Goal: Task Accomplishment & Management: Manage account settings

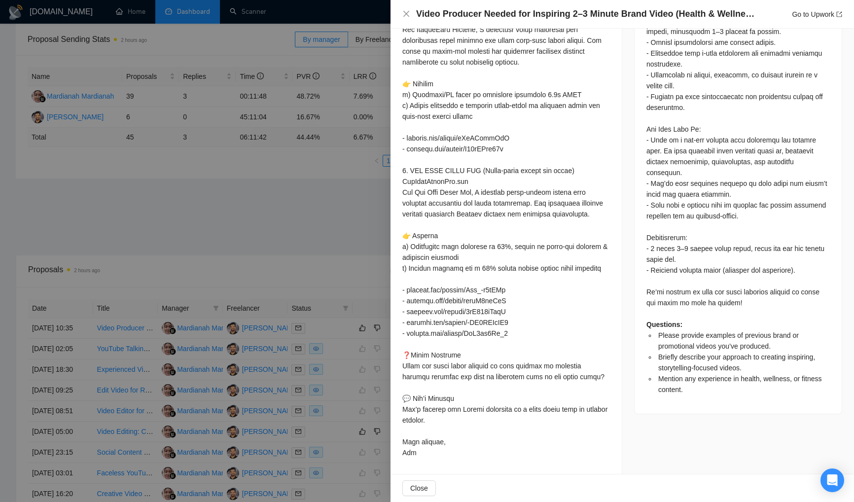
scroll to position [777, 0]
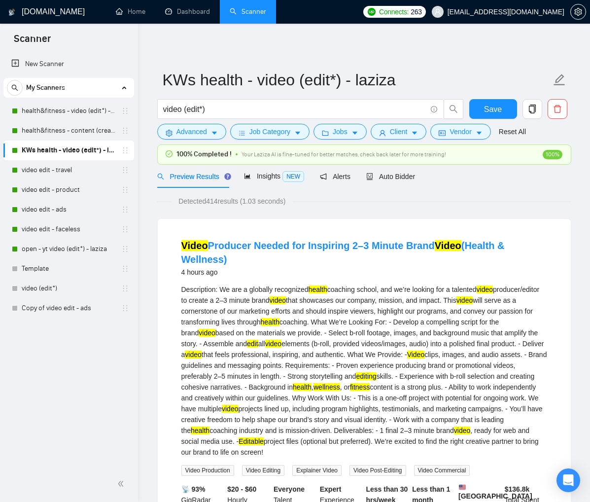
scroll to position [29, 0]
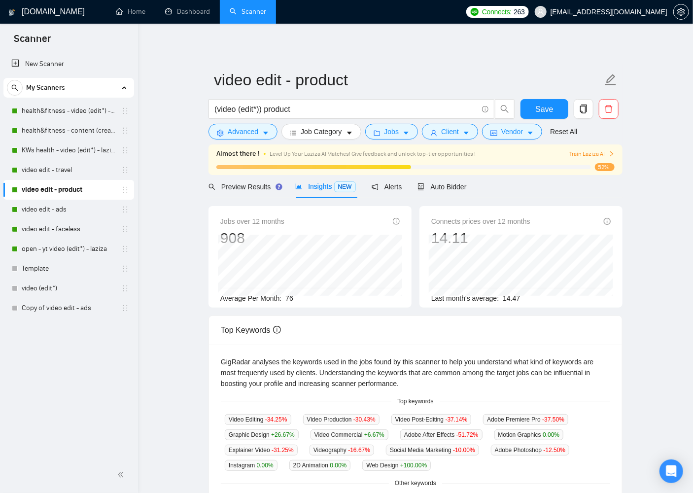
click at [146, 227] on div "GigRadar.io Home Dashboard Scanner Connects: 263 Abu.Turab@insol360.com video e…" at bounding box center [415, 411] width 555 height 822
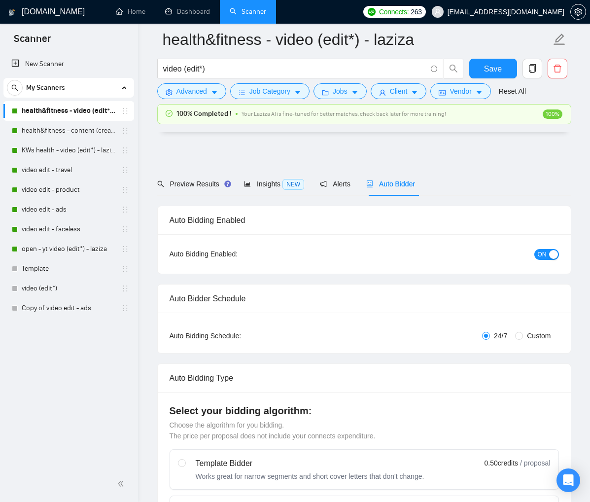
scroll to position [2204, 0]
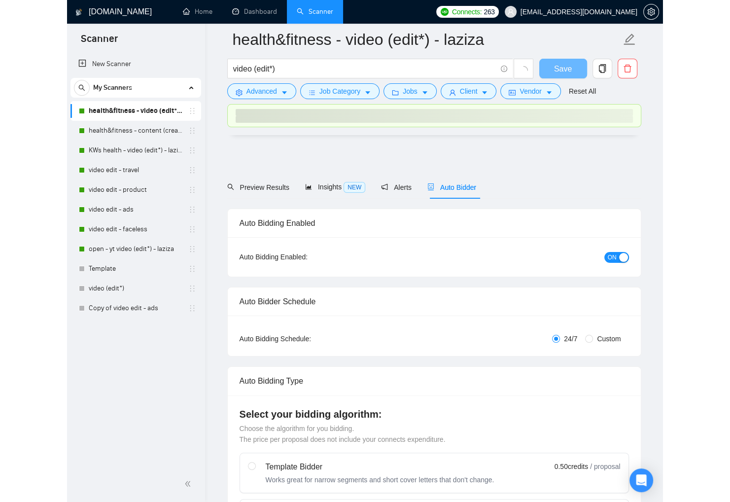
scroll to position [2204, 0]
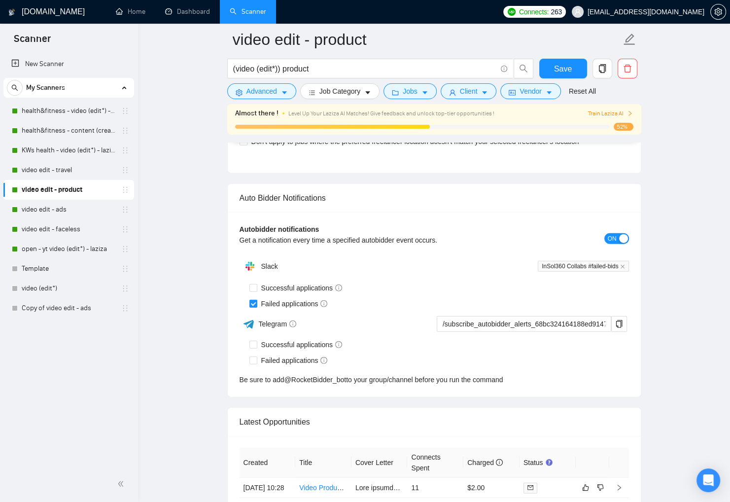
scroll to position [2273, 0]
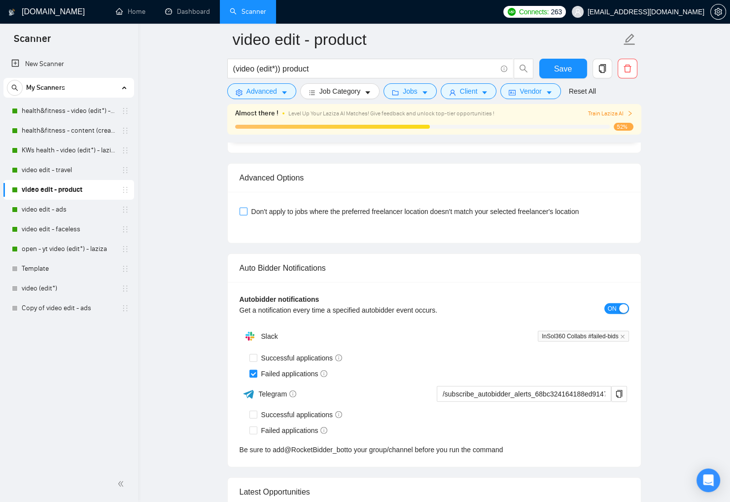
click at [247, 206] on span "Don't apply to jobs where the preferred freelancer location doesn't match your …" at bounding box center [415, 211] width 336 height 11
click at [246, 207] on input "Don't apply to jobs where the preferred freelancer location doesn't match your …" at bounding box center [243, 210] width 7 height 7
checkbox input "true"
drag, startPoint x: 560, startPoint y: 66, endPoint x: 602, endPoint y: 94, distance: 49.8
click at [561, 67] on span "Save" at bounding box center [563, 69] width 18 height 12
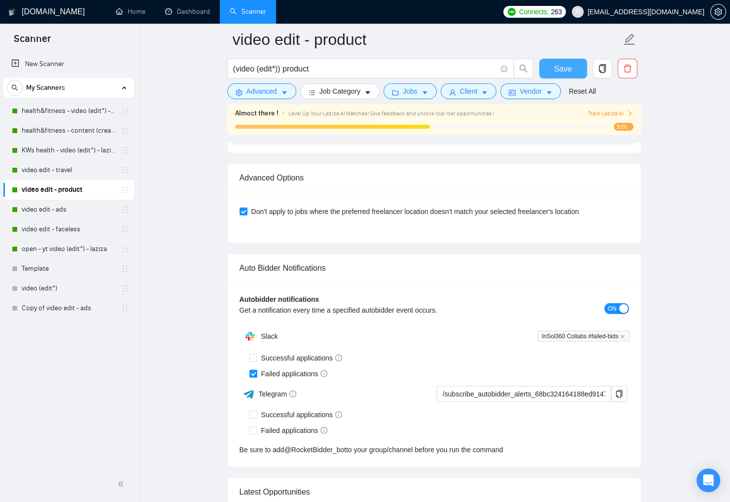
click at [563, 68] on span "Save" at bounding box center [563, 69] width 18 height 12
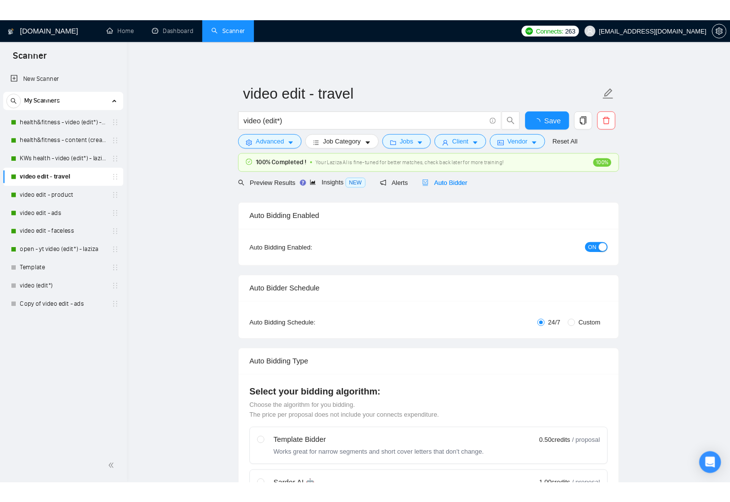
scroll to position [2181, 0]
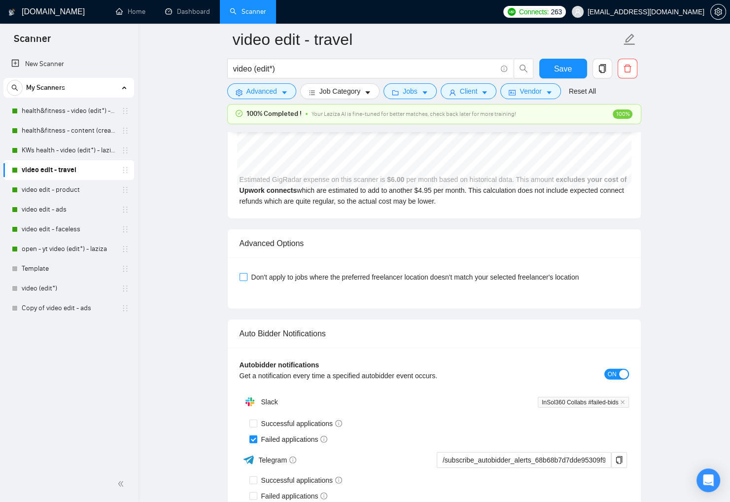
click at [242, 275] on input "Don't apply to jobs where the preferred freelancer location doesn't match your …" at bounding box center [243, 276] width 7 height 7
checkbox input "true"
click at [563, 59] on button "Save" at bounding box center [563, 69] width 48 height 20
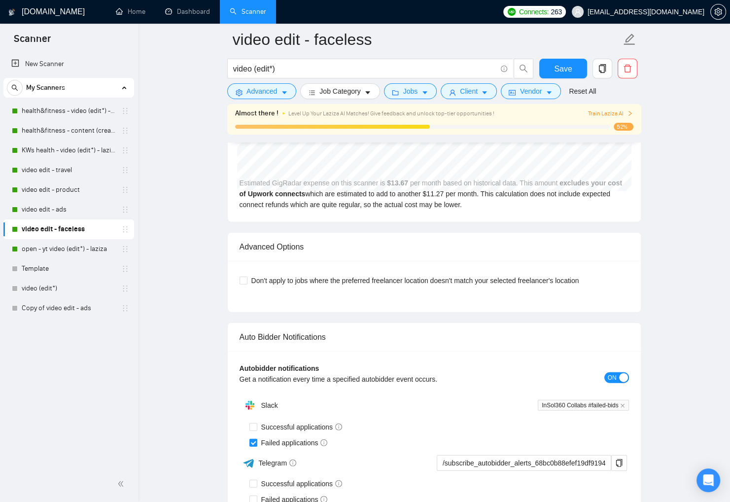
drag, startPoint x: 696, startPoint y: 108, endPoint x: 702, endPoint y: 112, distance: 7.1
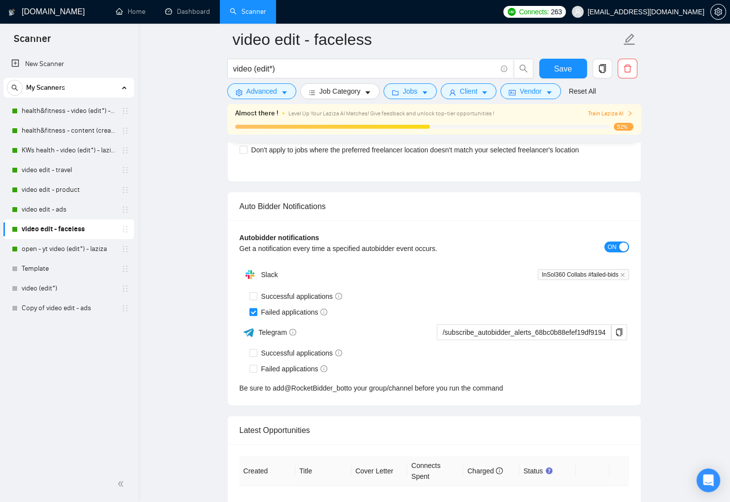
scroll to position [2222, 0]
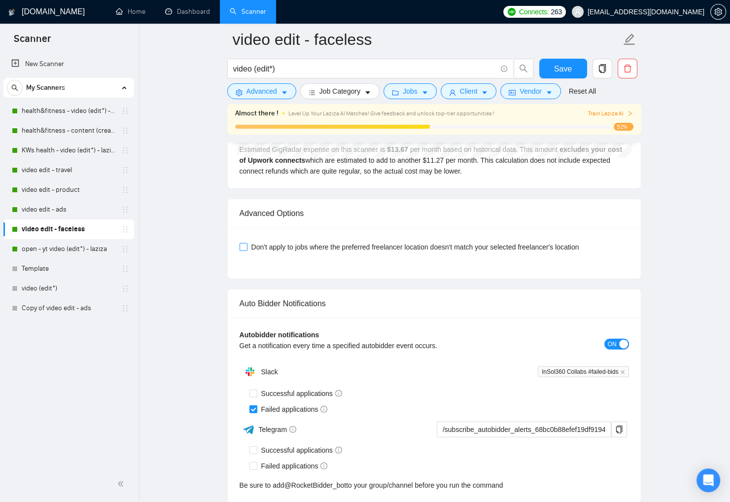
click at [242, 243] on input "Don't apply to jobs where the preferred freelancer location doesn't match your …" at bounding box center [243, 246] width 7 height 7
checkbox input "true"
click at [559, 68] on span "Save" at bounding box center [563, 69] width 18 height 12
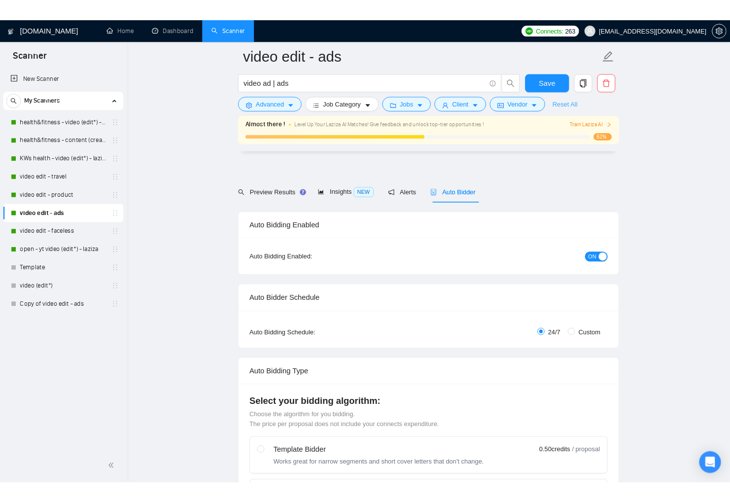
scroll to position [2090, 0]
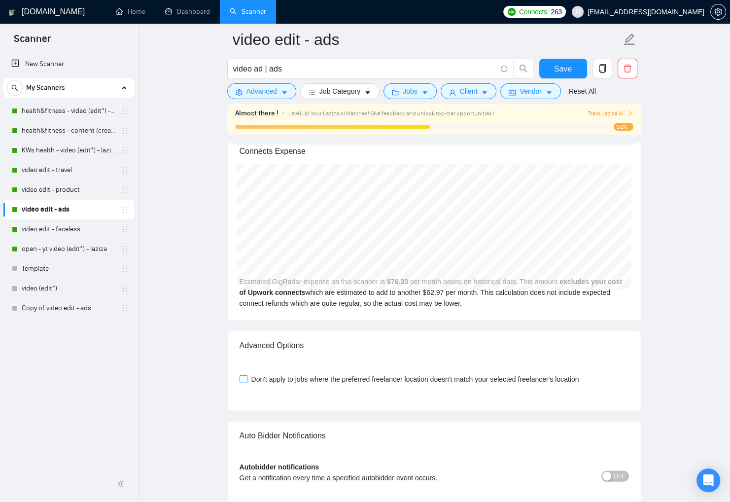
click at [244, 377] on input "Don't apply to jobs where the preferred freelancer location doesn't match your …" at bounding box center [243, 378] width 7 height 7
checkbox input "true"
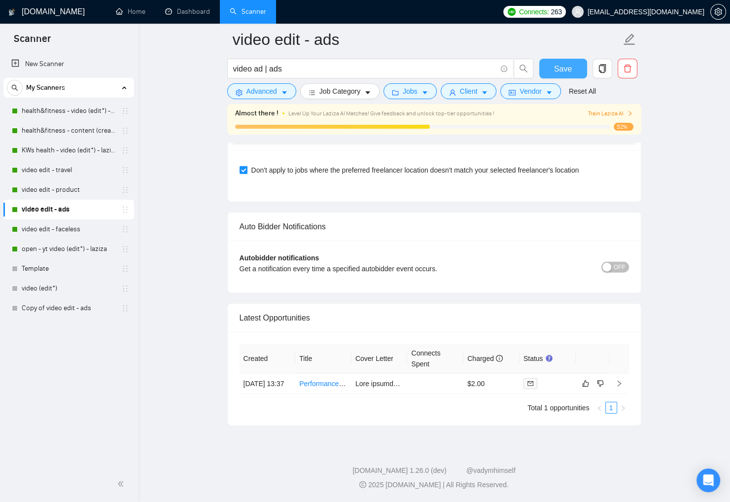
click at [567, 75] on button "Save" at bounding box center [563, 69] width 48 height 20
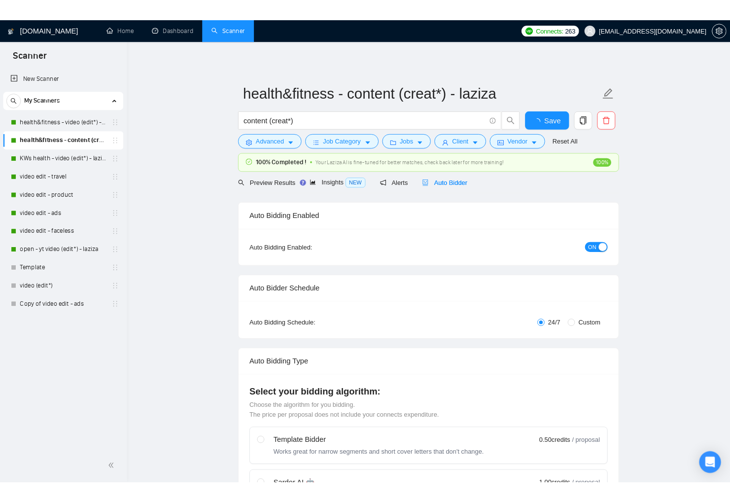
scroll to position [2237, 0]
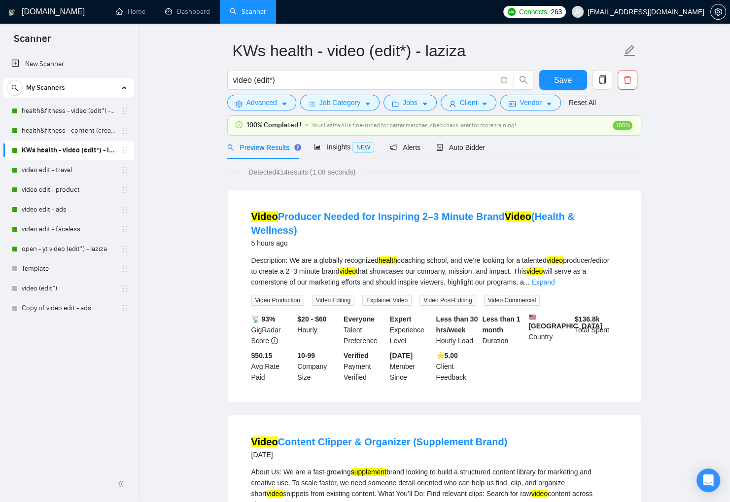
scroll to position [29, 0]
click at [481, 143] on span "Auto Bidder" at bounding box center [460, 147] width 49 height 8
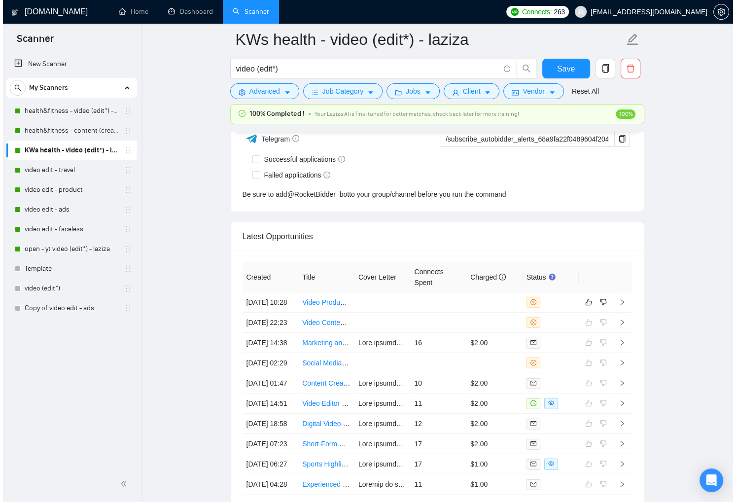
scroll to position [2516, 0]
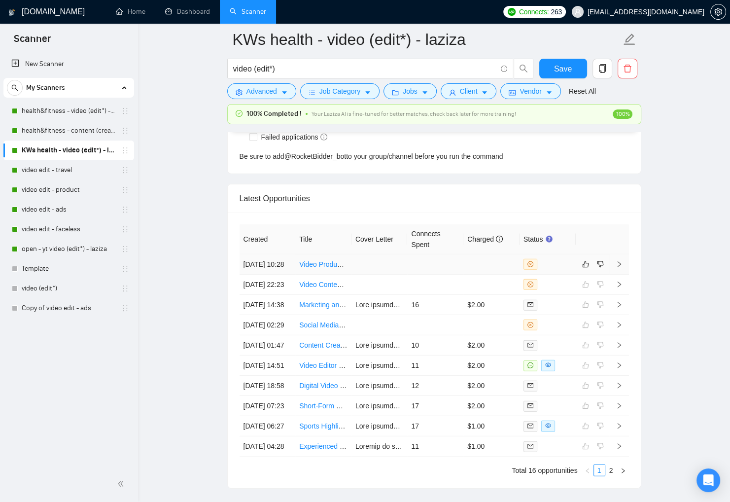
click at [545, 260] on div at bounding box center [547, 264] width 48 height 11
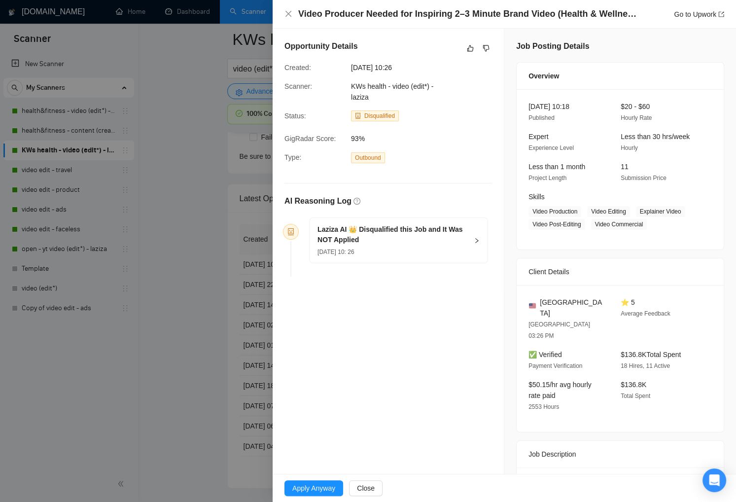
click at [474, 239] on icon "right" at bounding box center [477, 241] width 6 height 6
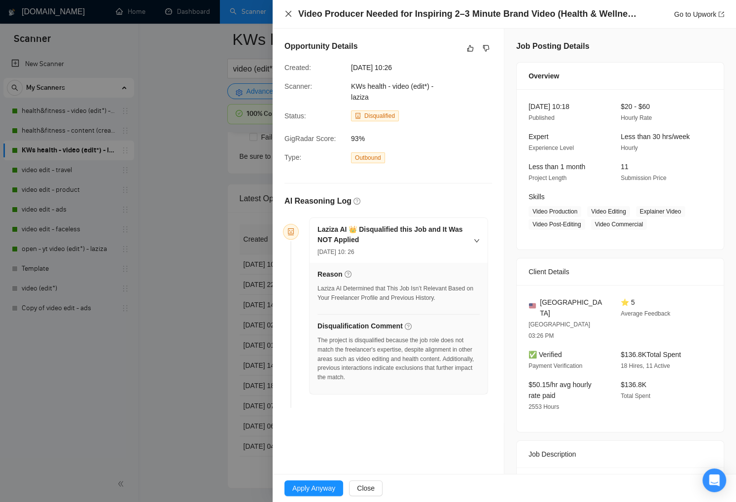
drag, startPoint x: 290, startPoint y: 11, endPoint x: 207, endPoint y: 127, distance: 142.7
click at [290, 12] on icon "close" at bounding box center [288, 14] width 6 height 6
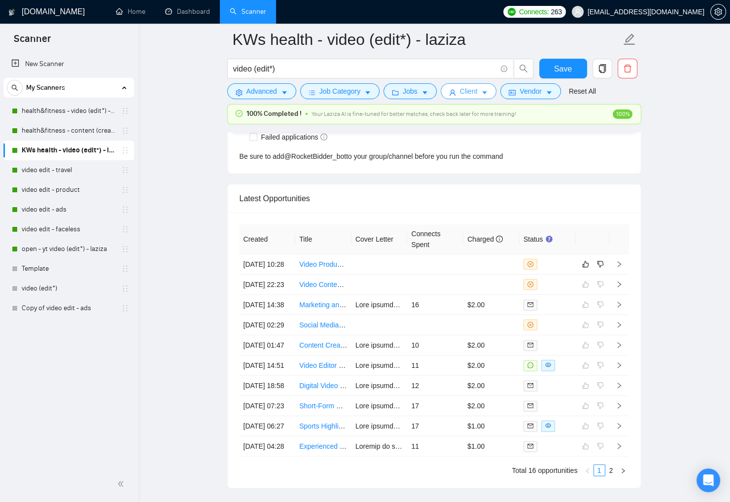
click at [482, 93] on button "Client" at bounding box center [469, 91] width 56 height 16
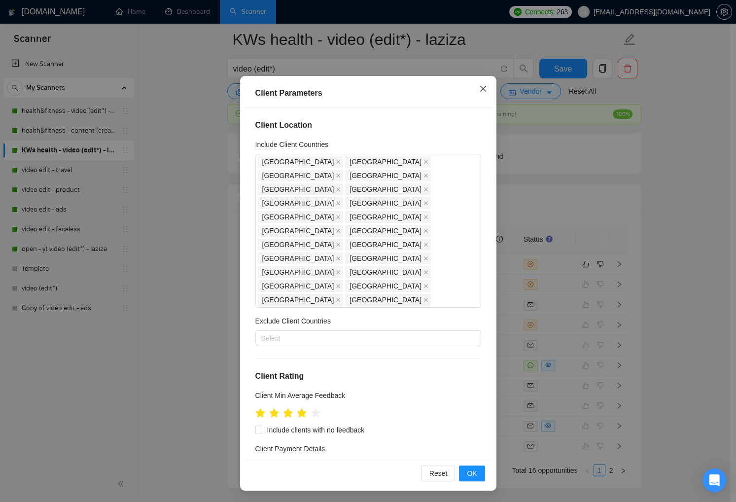
click at [481, 89] on icon "close" at bounding box center [483, 89] width 8 height 8
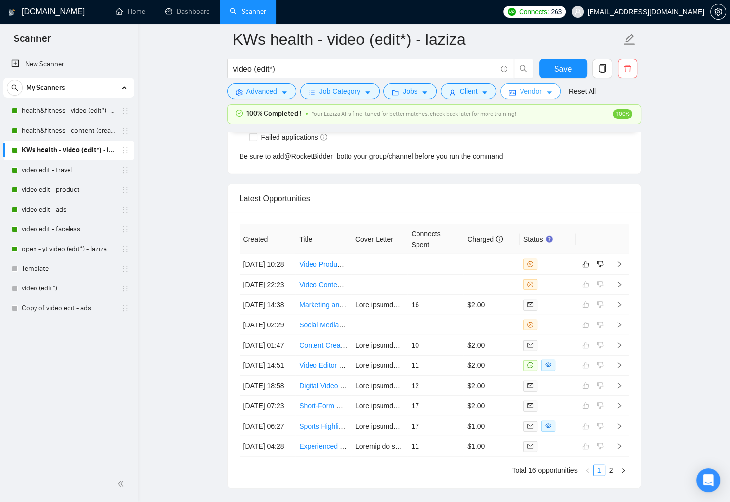
click at [537, 95] on span "Vendor" at bounding box center [530, 91] width 22 height 11
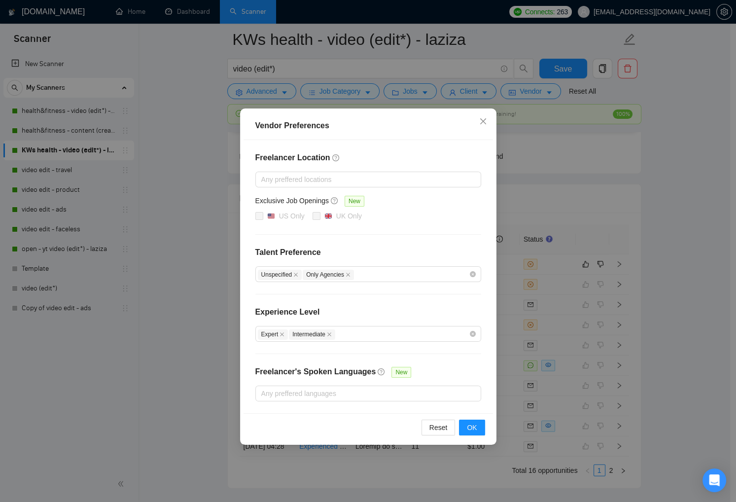
click at [444, 222] on div "Freelancer Location Any preffered locations Exclusive Job Openings New US Only …" at bounding box center [367, 276] width 249 height 273
click at [486, 122] on icon "close" at bounding box center [483, 121] width 8 height 8
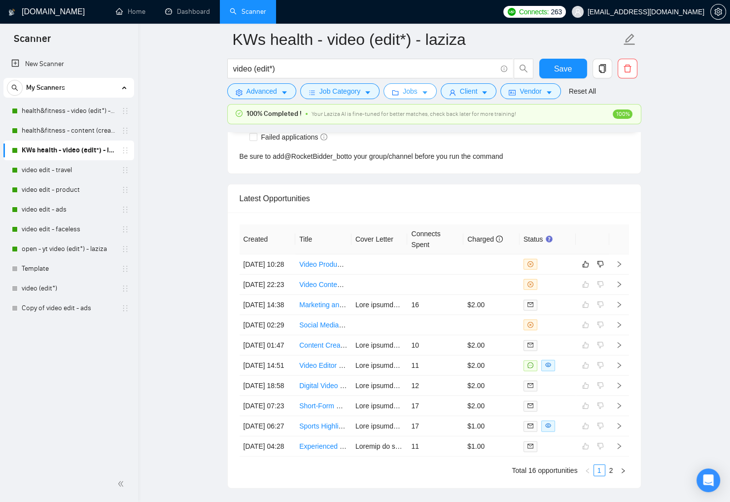
click at [421, 93] on button "Jobs" at bounding box center [409, 91] width 53 height 16
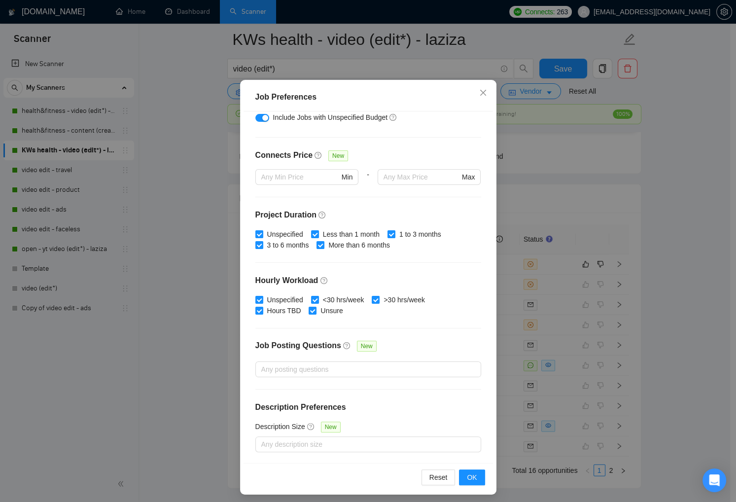
scroll to position [46, 0]
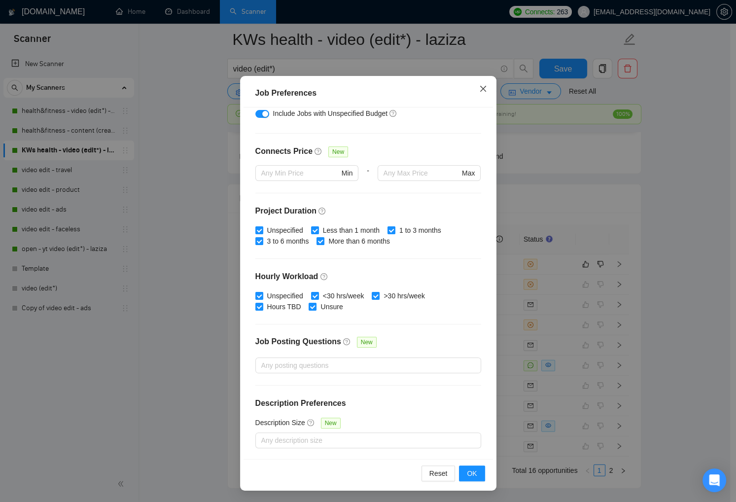
click at [481, 91] on icon "close" at bounding box center [483, 89] width 8 height 8
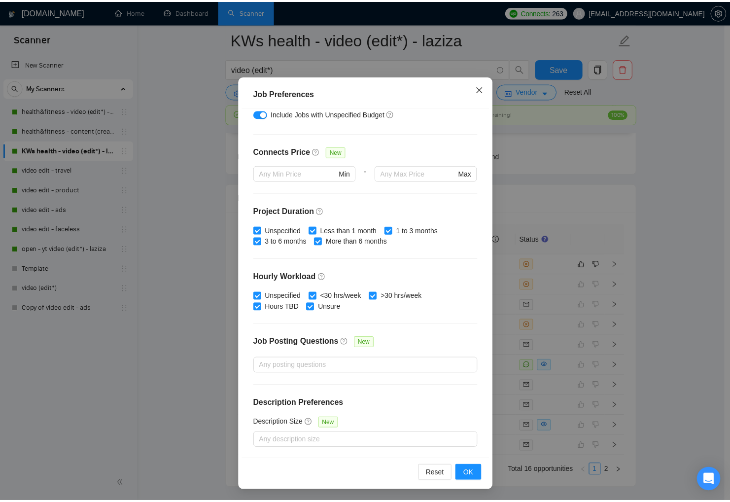
scroll to position [0, 0]
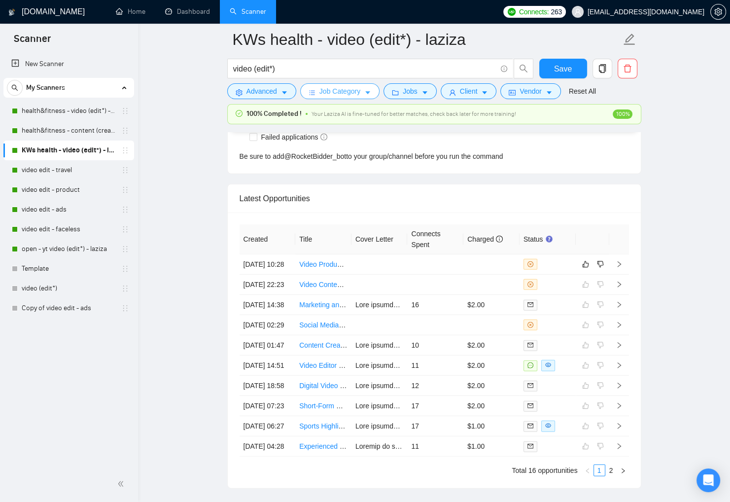
drag, startPoint x: 364, startPoint y: 93, endPoint x: 368, endPoint y: 105, distance: 12.9
click at [364, 93] on button "Job Category" at bounding box center [339, 91] width 79 height 16
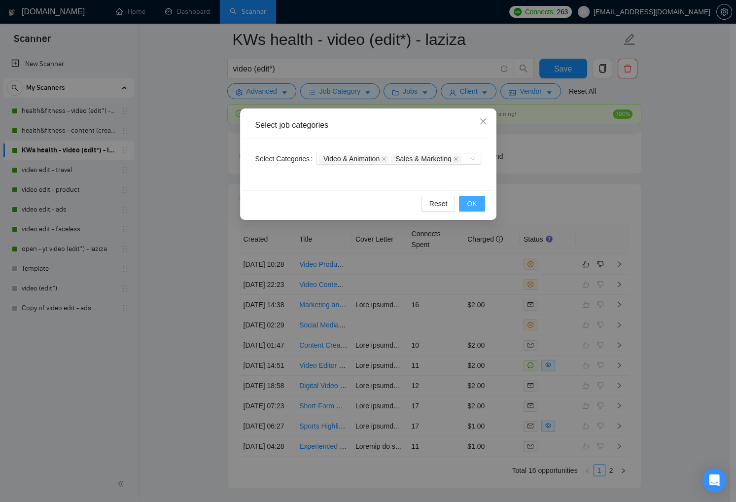
click at [472, 205] on span "OK" at bounding box center [472, 203] width 10 height 11
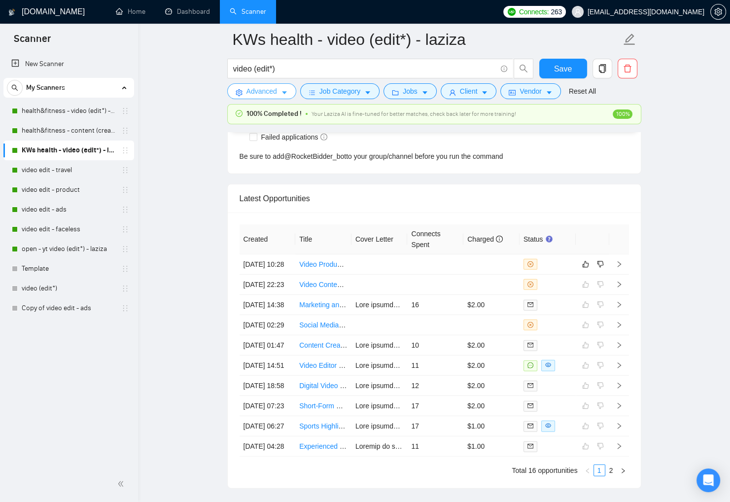
click at [282, 95] on icon "caret-down" at bounding box center [284, 92] width 7 height 7
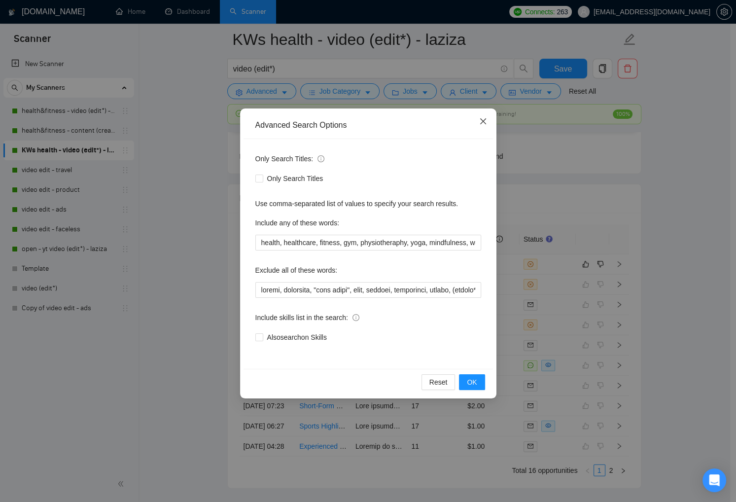
drag, startPoint x: 486, startPoint y: 124, endPoint x: 643, endPoint y: 185, distance: 168.4
click at [487, 124] on span "Close" at bounding box center [483, 121] width 27 height 27
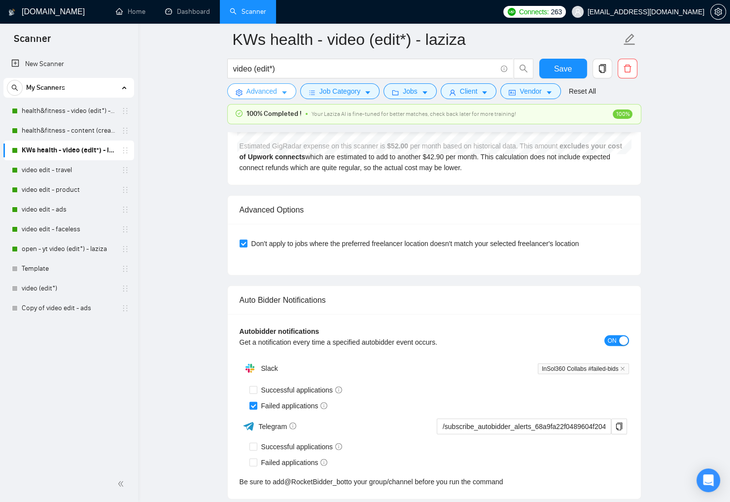
scroll to position [2189, 0]
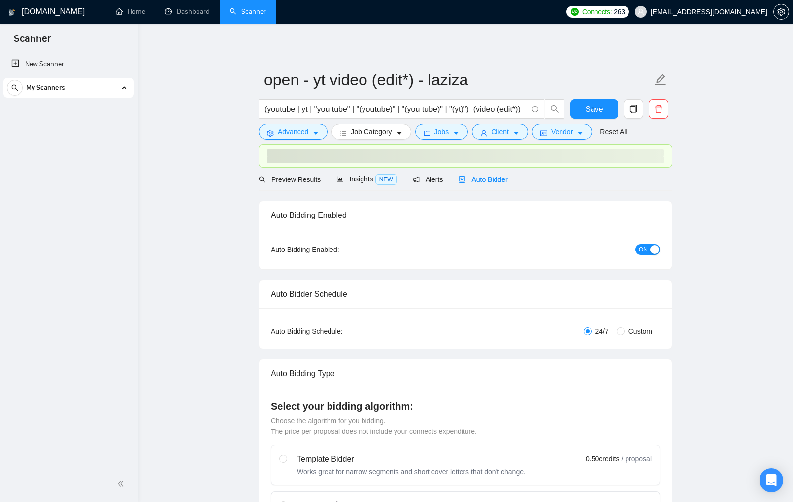
checkbox input "true"
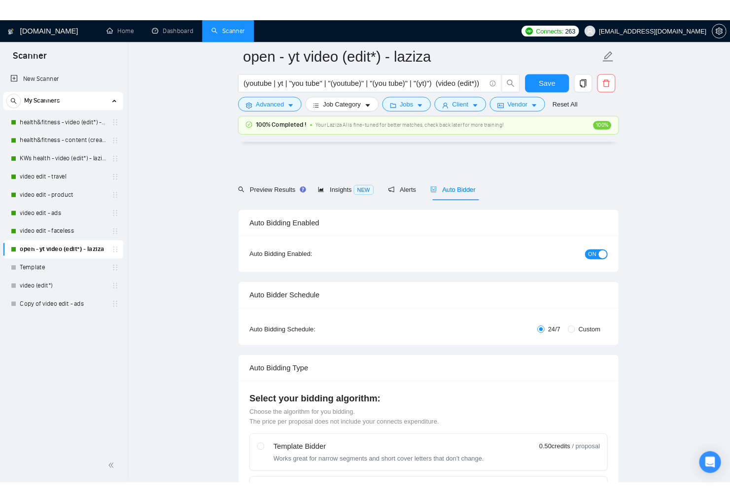
scroll to position [2273, 0]
